Goal: Task Accomplishment & Management: Manage account settings

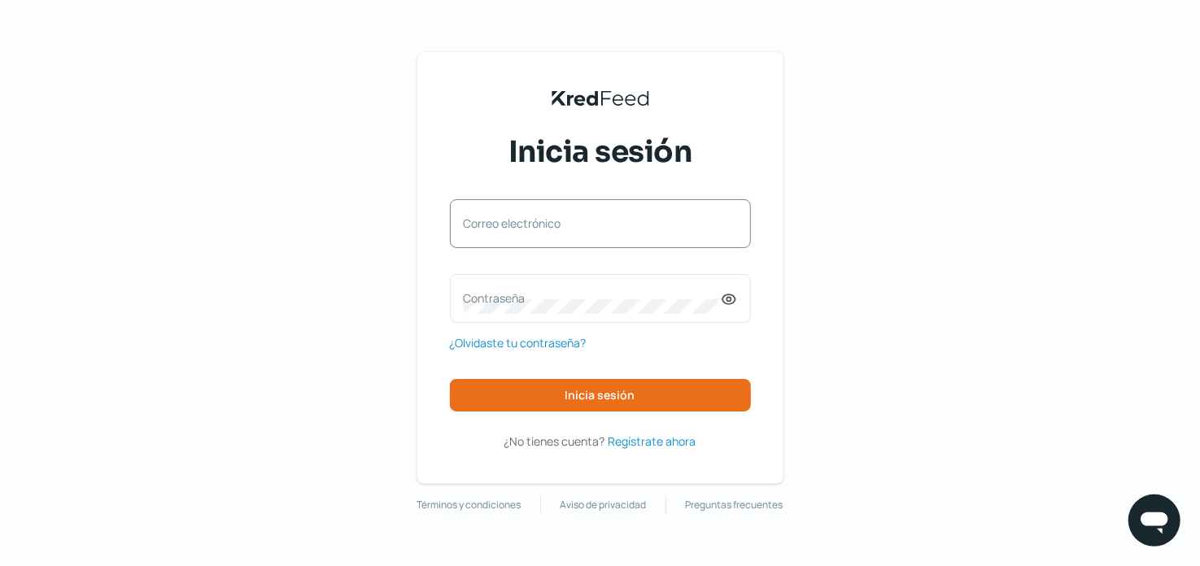
click at [537, 226] on label "Correo electrónico" at bounding box center [592, 223] width 257 height 15
click at [537, 226] on input "Correo electrónico" at bounding box center [600, 232] width 273 height 15
type input "[PERSON_NAME][EMAIL_ADDRESS][PERSON_NAME][MEDICAL_DATA][DOMAIN_NAME]"
click at [574, 290] on div "Contraseña" at bounding box center [600, 298] width 301 height 49
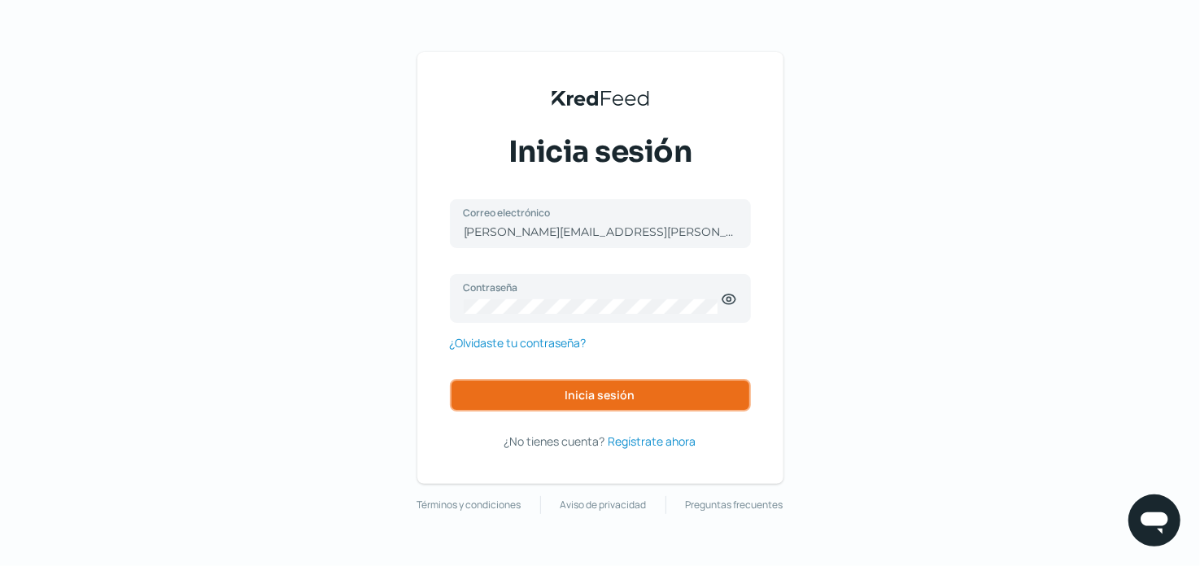
click at [655, 382] on button "Inicia sesión" at bounding box center [600, 395] width 301 height 33
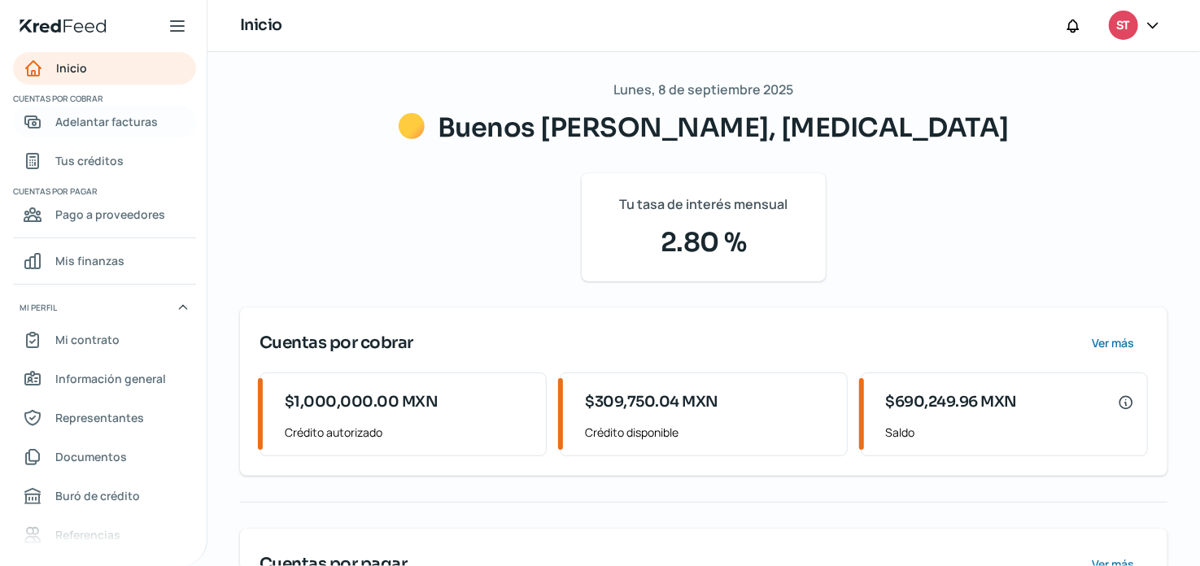
click at [112, 128] on span "Adelantar facturas" at bounding box center [106, 121] width 103 height 20
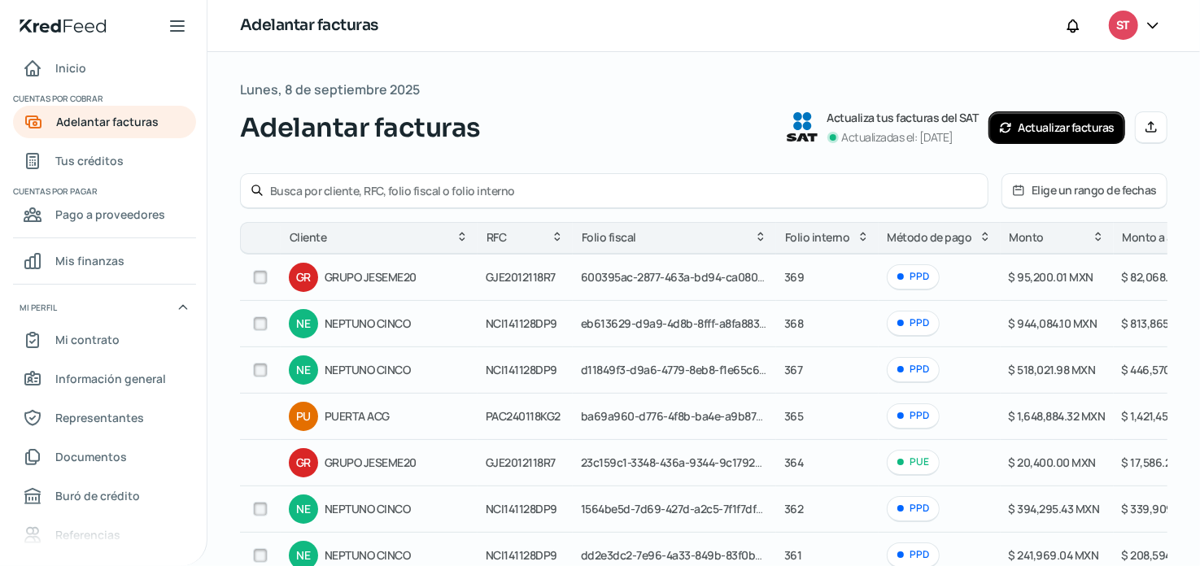
click at [257, 369] on input "checkbox" at bounding box center [260, 370] width 15 height 15
checkbox input "true"
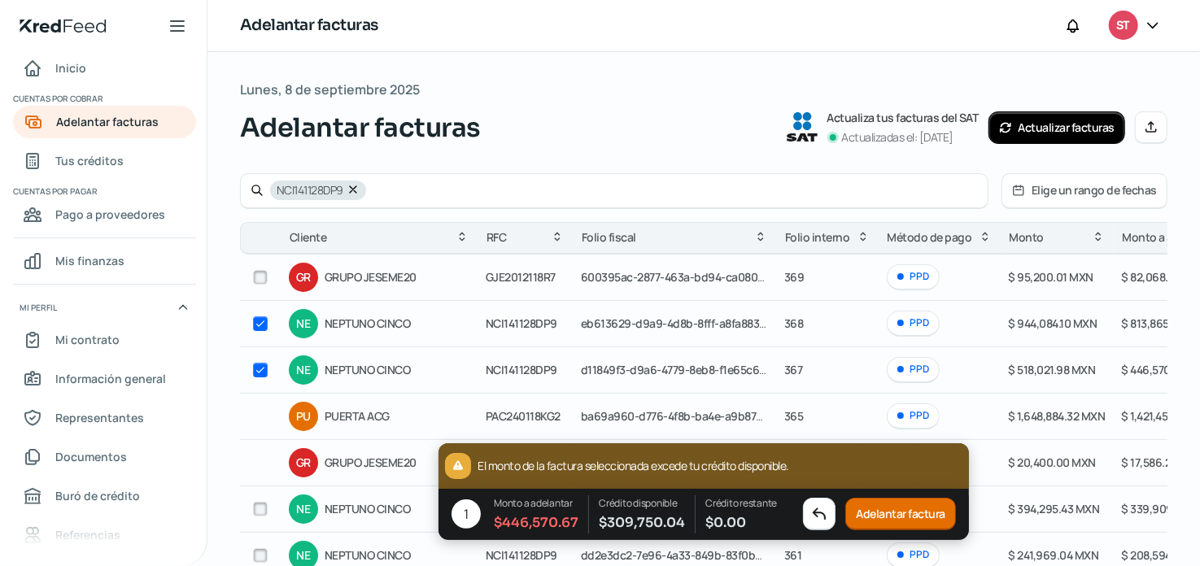
checkbox input "true"
checkbox input "false"
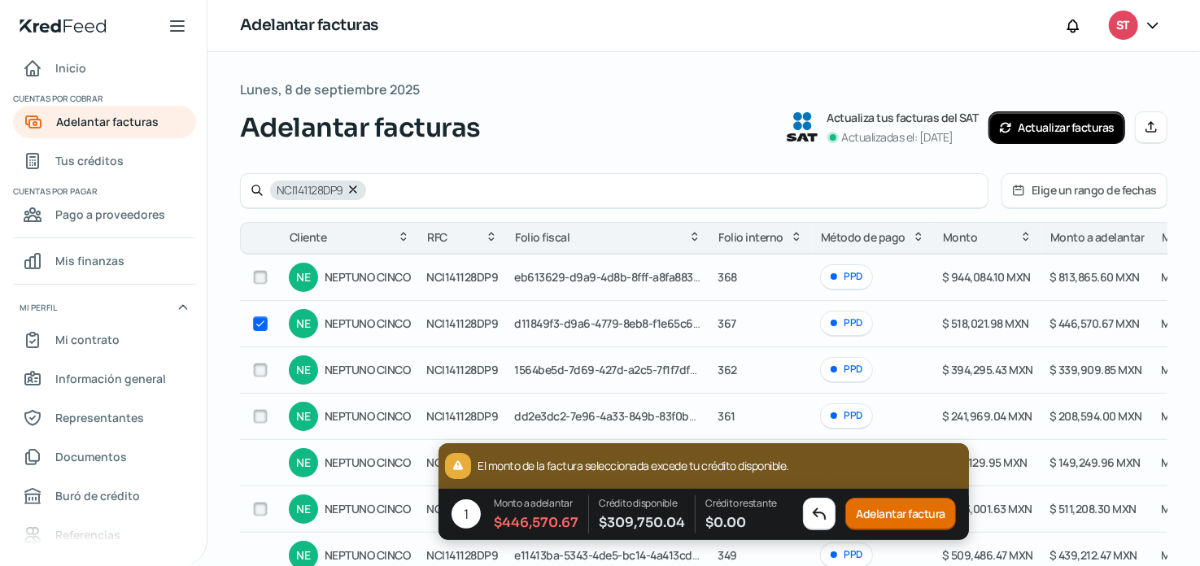
click at [259, 328] on input "checkbox" at bounding box center [260, 323] width 15 height 15
checkbox input "false"
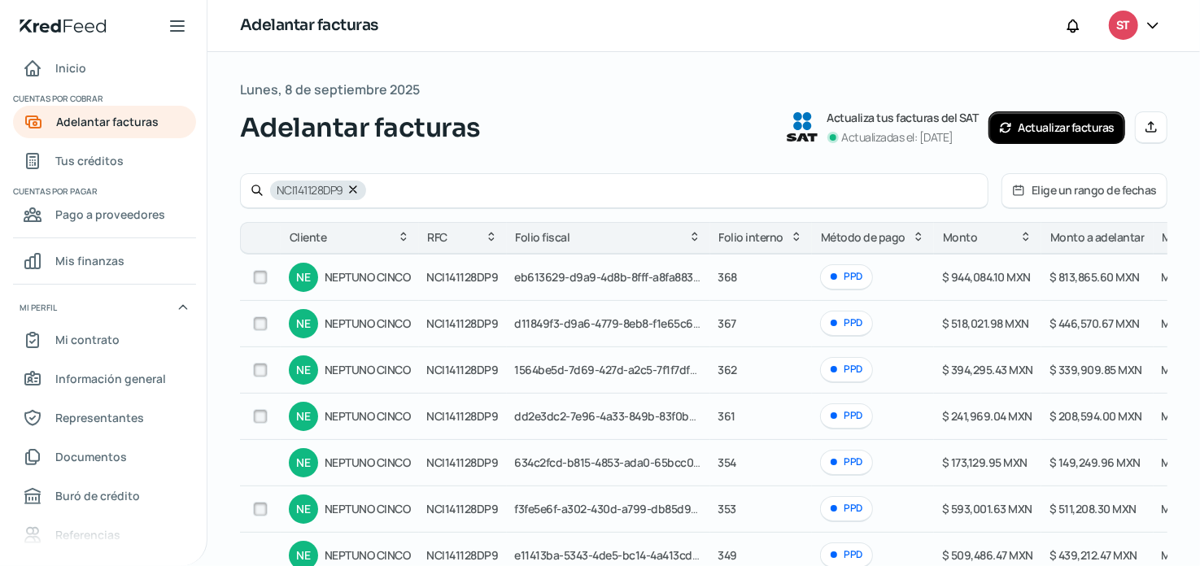
click at [261, 363] on input "checkbox" at bounding box center [260, 370] width 15 height 15
checkbox input "true"
